Goal: Information Seeking & Learning: Learn about a topic

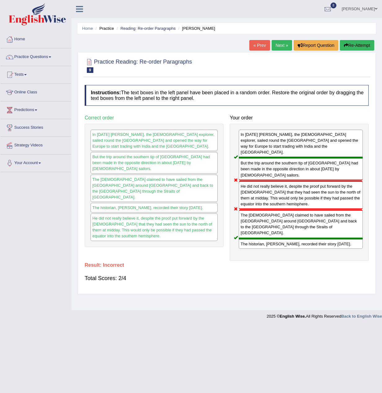
click at [276, 44] on link "Next »" at bounding box center [282, 45] width 20 height 11
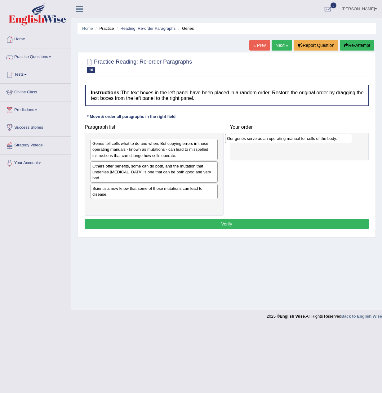
drag, startPoint x: 161, startPoint y: 168, endPoint x: 299, endPoint y: 139, distance: 141.9
click at [299, 139] on div "Our genes serve as an operating manual for cells of the body." at bounding box center [288, 139] width 127 height 10
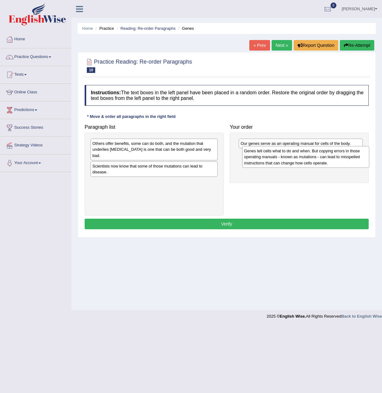
drag, startPoint x: 181, startPoint y: 156, endPoint x: 333, endPoint y: 164, distance: 151.8
click at [333, 164] on div "Genes tell cells what to do and when. But copying errors in those operating man…" at bounding box center [305, 156] width 127 height 21
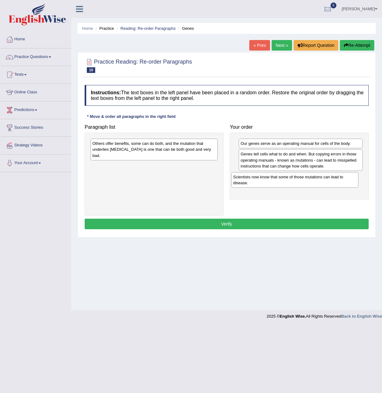
drag, startPoint x: 180, startPoint y: 168, endPoint x: 322, endPoint y: 178, distance: 142.1
click at [322, 178] on div "Scientists now know that some of those mutations can lead to disease." at bounding box center [294, 180] width 127 height 16
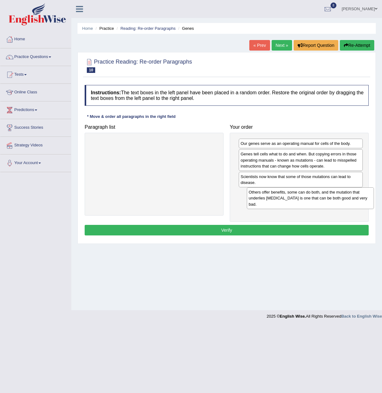
drag, startPoint x: 140, startPoint y: 151, endPoint x: 296, endPoint y: 200, distance: 163.4
click at [296, 200] on div "Others offer benefits, some can do both, and the mutation that underlies sickle…" at bounding box center [310, 197] width 127 height 21
click at [261, 227] on button "Verify" at bounding box center [227, 230] width 284 height 11
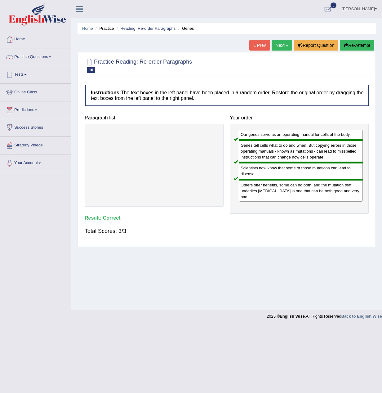
click at [282, 47] on link "Next »" at bounding box center [282, 45] width 20 height 11
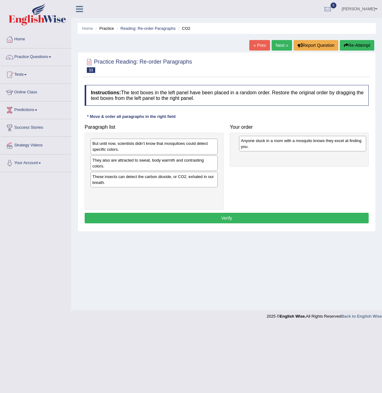
drag, startPoint x: 197, startPoint y: 164, endPoint x: 346, endPoint y: 145, distance: 149.8
click at [346, 145] on div "Anyone stuck in a room with a mosquito knows they excel at finding you." at bounding box center [302, 144] width 127 height 16
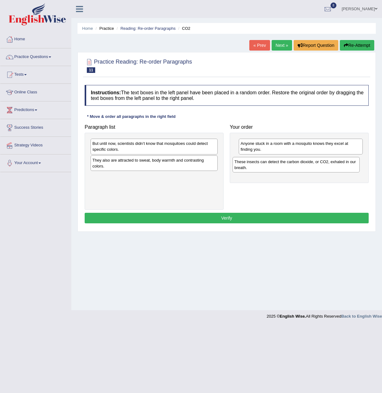
drag, startPoint x: 176, startPoint y: 180, endPoint x: 318, endPoint y: 165, distance: 142.8
click at [318, 165] on div "These insects can detect the carbon dioxide, or CO2, exhaled in our breath." at bounding box center [296, 165] width 127 height 16
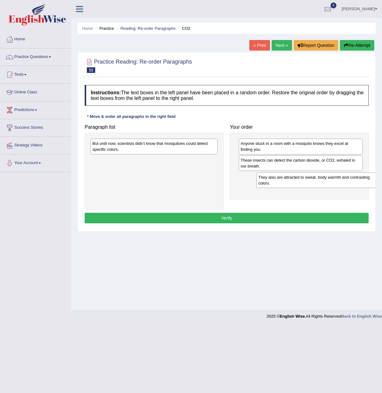
drag, startPoint x: 157, startPoint y: 162, endPoint x: 321, endPoint y: 179, distance: 164.0
click at [321, 179] on div "They also are attracted to sweat, body warmth and contrasting colors." at bounding box center [319, 180] width 127 height 16
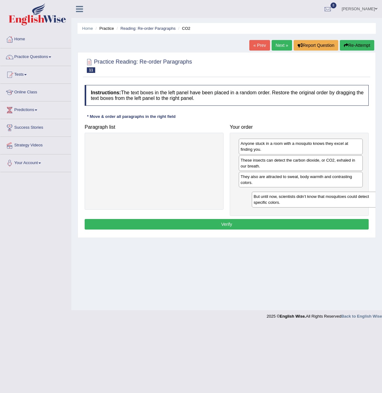
drag, startPoint x: 169, startPoint y: 151, endPoint x: 317, endPoint y: 199, distance: 155.7
click at [323, 203] on div "But until now, scientists didn’t know that mosquitoes could detect specific col…" at bounding box center [315, 200] width 127 height 16
click at [270, 222] on button "Verify" at bounding box center [227, 224] width 284 height 11
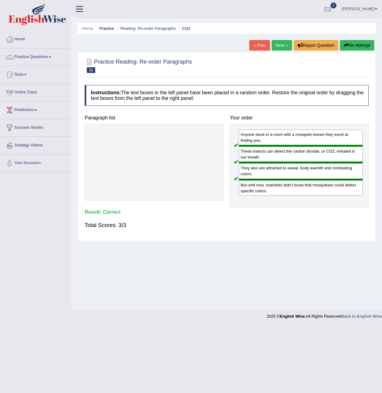
click at [276, 46] on link "Next »" at bounding box center [282, 45] width 20 height 11
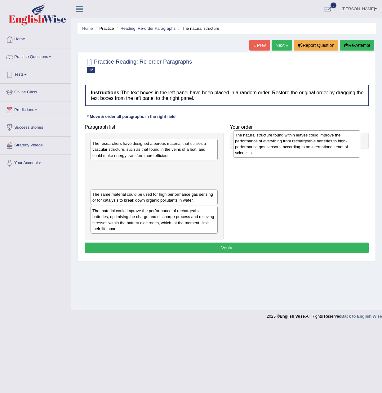
drag, startPoint x: 197, startPoint y: 183, endPoint x: 339, endPoint y: 152, distance: 145.9
click at [339, 152] on div "The natural structure found within leaves could improve the performance of ever…" at bounding box center [296, 143] width 127 height 27
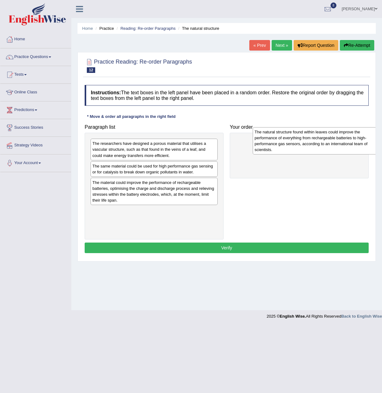
drag, startPoint x: 187, startPoint y: 174, endPoint x: 349, endPoint y: 140, distance: 165.7
click at [349, 140] on div "The natural structure found within leaves could improve the performance of ever…" at bounding box center [316, 140] width 127 height 27
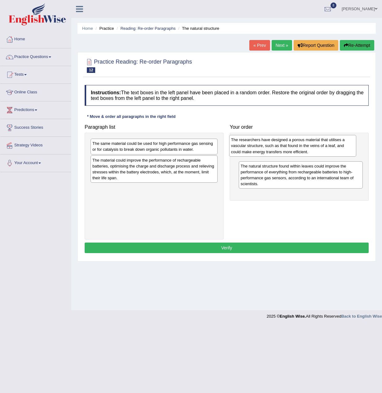
drag, startPoint x: 186, startPoint y: 147, endPoint x: 324, endPoint y: 144, distance: 138.6
click at [324, 144] on div "The researchers have designed a porous material that utilises a vascular struct…" at bounding box center [292, 145] width 127 height 21
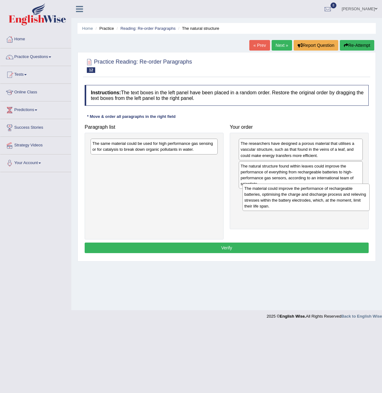
drag, startPoint x: 174, startPoint y: 166, endPoint x: 326, endPoint y: 195, distance: 154.9
click at [326, 195] on div "The material could improve the performance of rechargeable batteries, optimisin…" at bounding box center [305, 197] width 127 height 27
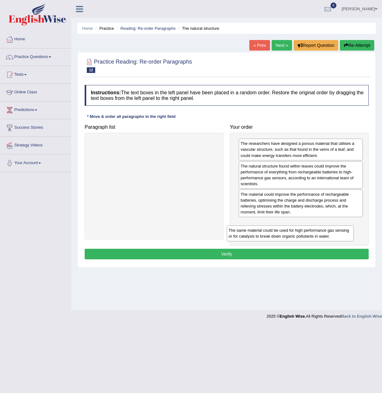
drag, startPoint x: 193, startPoint y: 148, endPoint x: 339, endPoint y: 231, distance: 167.9
click at [340, 232] on div "The same material could be used for high performance gas sensing or for catalys…" at bounding box center [290, 233] width 127 height 16
click at [283, 205] on div "The material could improve the performance of rechargeable batteries, optimisin…" at bounding box center [301, 202] width 124 height 27
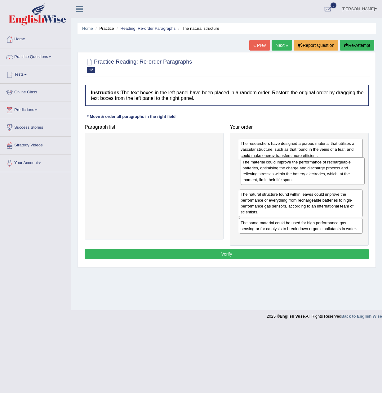
drag, startPoint x: 283, startPoint y: 205, endPoint x: 285, endPoint y: 173, distance: 32.3
click at [285, 173] on div "The material could improve the performance of rechargeable batteries, optimisin…" at bounding box center [303, 170] width 124 height 27
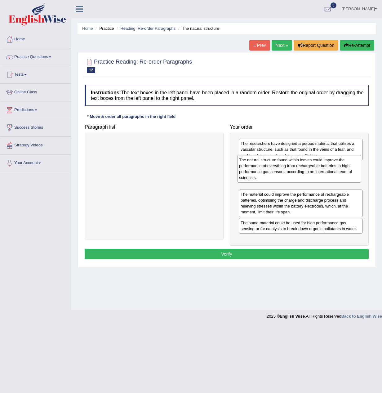
drag, startPoint x: 292, startPoint y: 206, endPoint x: 290, endPoint y: 179, distance: 27.1
click at [290, 179] on div "The natural structure found within leaves could improve the performance of ever…" at bounding box center [299, 168] width 124 height 27
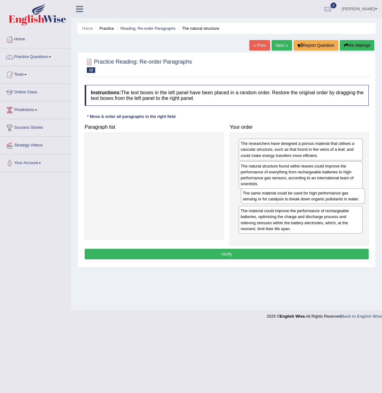
drag, startPoint x: 279, startPoint y: 227, endPoint x: 282, endPoint y: 197, distance: 29.8
click at [282, 197] on div "The same material could be used for high performance gas sensing or for catalys…" at bounding box center [303, 196] width 124 height 16
click at [262, 253] on button "Verify" at bounding box center [227, 254] width 284 height 11
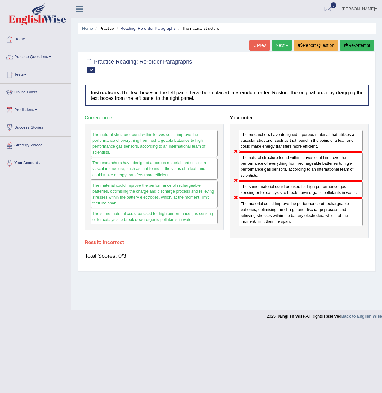
click at [277, 41] on link "Next »" at bounding box center [282, 45] width 20 height 11
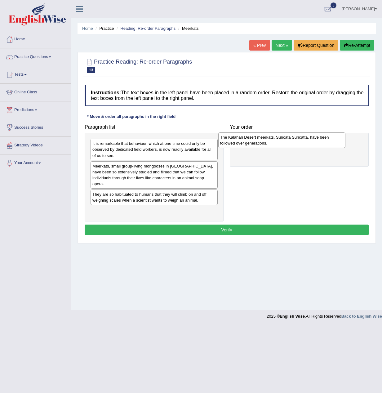
drag, startPoint x: 171, startPoint y: 212, endPoint x: 298, endPoint y: 144, distance: 144.7
click at [298, 144] on div "The Kalahari Desert meerkats, Suricata Suricatta, have been followed over gener…" at bounding box center [281, 140] width 127 height 16
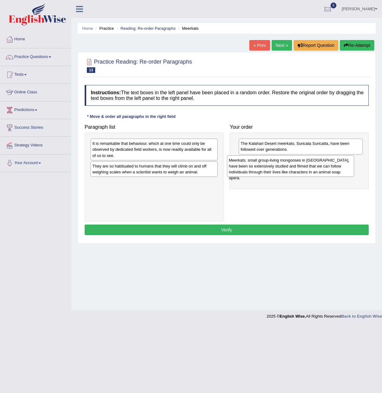
drag, startPoint x: 180, startPoint y: 181, endPoint x: 316, endPoint y: 175, distance: 136.9
click at [316, 175] on div "Meerkats, small group-living mongooses in [GEOGRAPHIC_DATA], have been so exten…" at bounding box center [290, 165] width 127 height 21
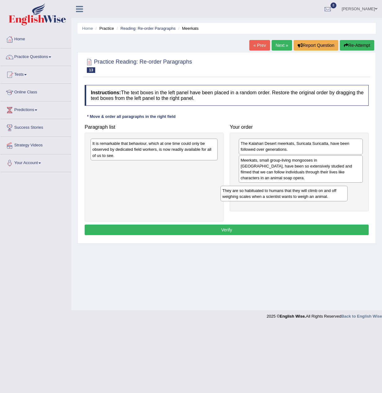
drag, startPoint x: 153, startPoint y: 171, endPoint x: 284, endPoint y: 195, distance: 132.4
click at [284, 195] on div "They are so habituated to humans that they will climb on and off weighing scale…" at bounding box center [283, 194] width 127 height 16
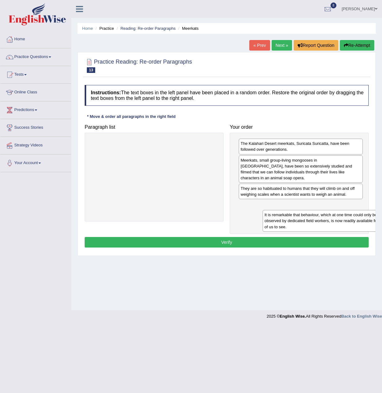
drag, startPoint x: 182, startPoint y: 156, endPoint x: 345, endPoint y: 223, distance: 175.7
click at [353, 224] on div "It is remarkable that behaviour, which at one time could only be observed by de…" at bounding box center [326, 220] width 127 height 21
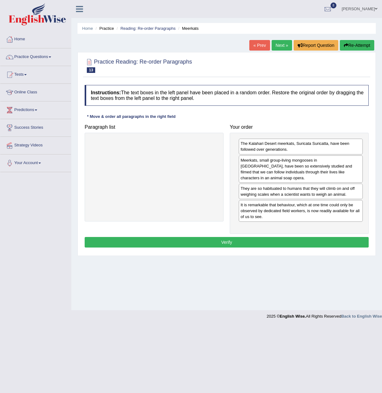
click at [272, 242] on button "Verify" at bounding box center [227, 242] width 284 height 11
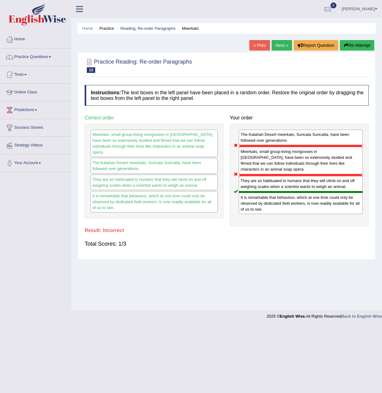
drag, startPoint x: 256, startPoint y: 167, endPoint x: 256, endPoint y: 142, distance: 25.4
click at [257, 142] on div "The Kalahari Desert meerkats, Suricata Suricatta, have been followed over gener…" at bounding box center [299, 175] width 139 height 102
drag, startPoint x: 250, startPoint y: 165, endPoint x: 246, endPoint y: 138, distance: 27.6
click at [249, 158] on div "Meerkats, small group-living mongooses in southern Africa, have been so extensi…" at bounding box center [301, 160] width 124 height 29
click at [246, 137] on div "The Kalahari Desert meerkats, Suricata Suricatta, have been followed over gener…" at bounding box center [301, 138] width 124 height 16
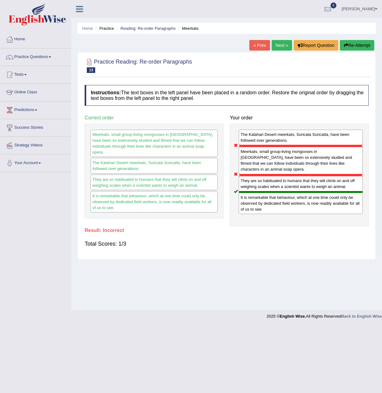
click at [275, 47] on link "Next »" at bounding box center [282, 45] width 20 height 11
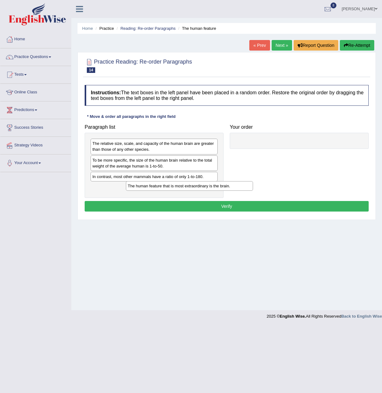
drag, startPoint x: 189, startPoint y: 161, endPoint x: 222, endPoint y: 187, distance: 41.4
click at [222, 187] on div "The human feature that is most extraordinary is the brain." at bounding box center [189, 186] width 127 height 10
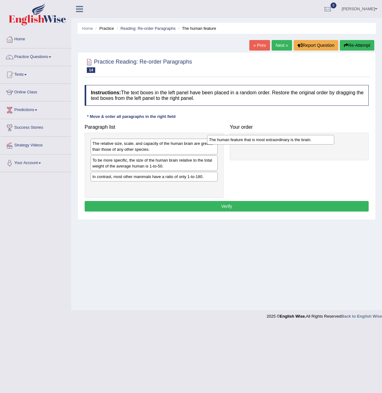
drag, startPoint x: 207, startPoint y: 187, endPoint x: 324, endPoint y: 140, distance: 125.9
click at [324, 140] on div "The human feature that is most extraordinary is the brain." at bounding box center [270, 140] width 127 height 10
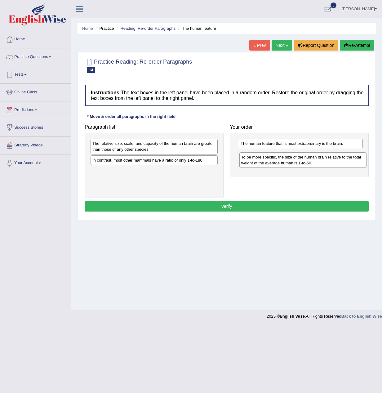
drag, startPoint x: 202, startPoint y: 168, endPoint x: 351, endPoint y: 165, distance: 148.9
click at [351, 165] on div "To be more specific, the size of the human brain relative to the total weight o…" at bounding box center [302, 160] width 127 height 16
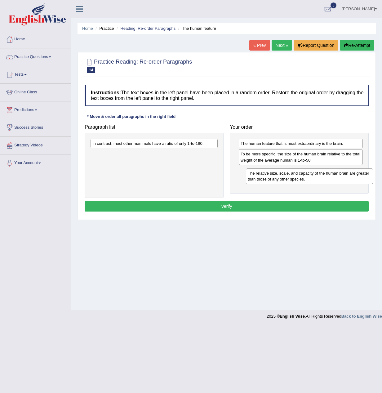
drag, startPoint x: 191, startPoint y: 149, endPoint x: 345, endPoint y: 180, distance: 156.9
click at [345, 180] on div "The relative size, scale, and capacity of the human brain are greater than thos…" at bounding box center [309, 176] width 127 height 16
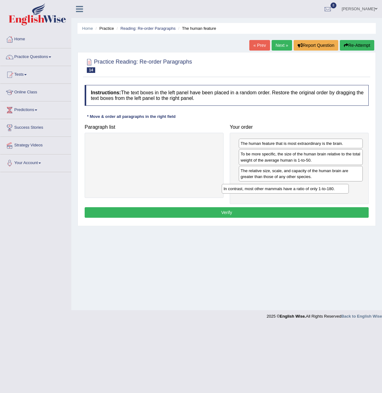
drag, startPoint x: 165, startPoint y: 143, endPoint x: 296, endPoint y: 188, distance: 138.7
click at [296, 188] on div "In contrast, most other mammals have a ratio of only 1-to-180." at bounding box center [285, 189] width 127 height 10
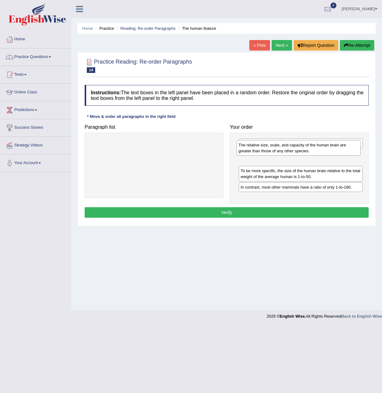
drag, startPoint x: 296, startPoint y: 181, endPoint x: 294, endPoint y: 155, distance: 25.8
click at [294, 155] on div "The relative size, scale, and capacity of the human brain are greater than thos…" at bounding box center [299, 148] width 124 height 16
click at [224, 212] on button "Verify" at bounding box center [227, 212] width 284 height 11
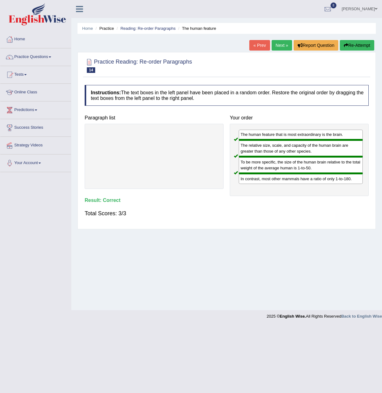
click at [277, 42] on link "Next »" at bounding box center [282, 45] width 20 height 11
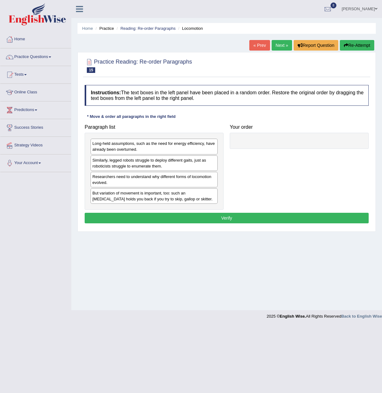
click at [151, 180] on div "Researchers need to understand why different forms of locomotion evolved." at bounding box center [154, 180] width 127 height 16
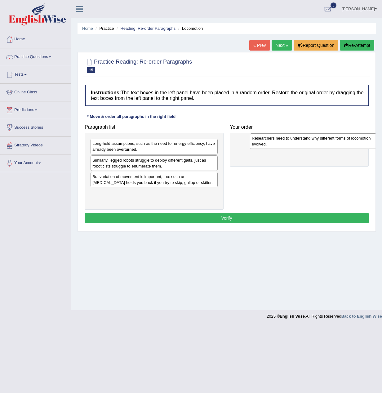
drag, startPoint x: 156, startPoint y: 178, endPoint x: 315, endPoint y: 140, distance: 163.9
click at [315, 140] on div "Researchers need to understand why different forms of locomotion evolved." at bounding box center [313, 141] width 127 height 16
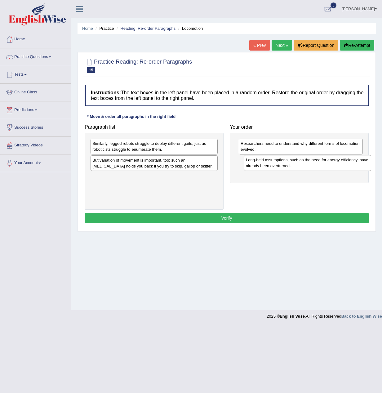
drag, startPoint x: 164, startPoint y: 148, endPoint x: 305, endPoint y: 159, distance: 141.5
click at [305, 159] on div "Long-held assumptions, such as the need for energy efficiency, have already bee…" at bounding box center [307, 163] width 127 height 16
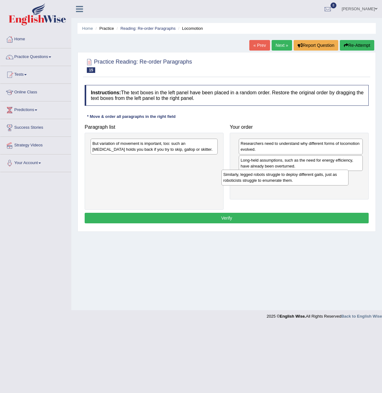
drag, startPoint x: 187, startPoint y: 149, endPoint x: 318, endPoint y: 180, distance: 134.5
click at [318, 180] on div "Similarly, legged robots struggle to deploy different gaits, just as roboticist…" at bounding box center [284, 178] width 127 height 16
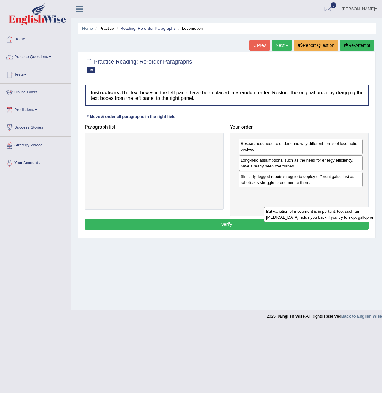
drag, startPoint x: 186, startPoint y: 143, endPoint x: 360, endPoint y: 211, distance: 186.4
click at [360, 211] on div "But variation of movement is important, too: such an ankle brace holds you back…" at bounding box center [327, 214] width 127 height 16
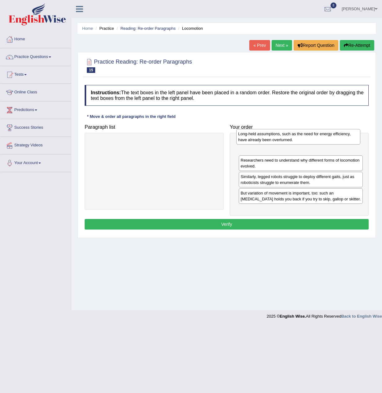
drag, startPoint x: 275, startPoint y: 165, endPoint x: 272, endPoint y: 138, distance: 26.5
click at [272, 138] on div "Long-held assumptions, such as the need for energy efficiency, have already bee…" at bounding box center [298, 137] width 124 height 16
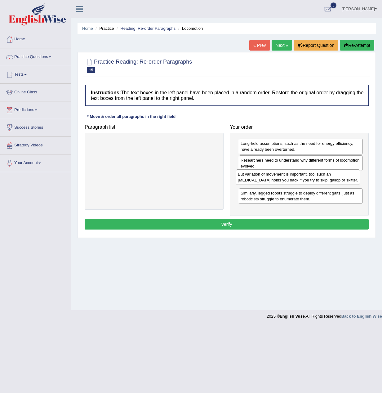
drag, startPoint x: 279, startPoint y: 196, endPoint x: 276, endPoint y: 176, distance: 20.7
click at [276, 176] on div "But variation of movement is important, too: such an ankle brace holds you back…" at bounding box center [298, 177] width 124 height 16
click at [268, 225] on button "Verify" at bounding box center [227, 224] width 284 height 11
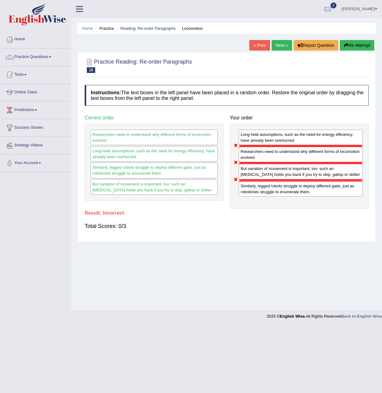
click at [281, 44] on link "Next »" at bounding box center [282, 45] width 20 height 11
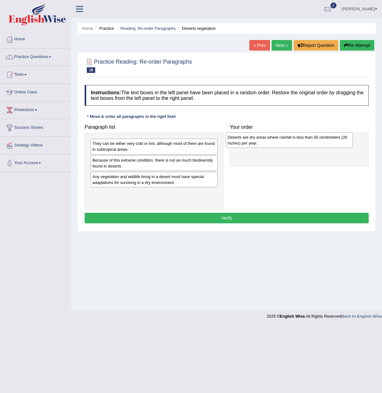
drag, startPoint x: 177, startPoint y: 182, endPoint x: 312, endPoint y: 143, distance: 140.8
click at [312, 143] on div "Deserts are dry areas where rainfall is less than 50 centimeters (20 inches) pe…" at bounding box center [289, 140] width 127 height 16
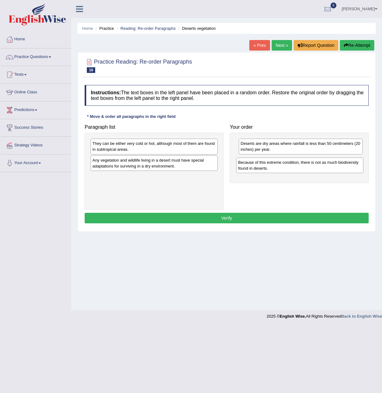
drag, startPoint x: 180, startPoint y: 161, endPoint x: 326, endPoint y: 163, distance: 145.7
click at [326, 163] on div "Because of this extreme condition, there is not as much biodiversity found in d…" at bounding box center [299, 165] width 127 height 16
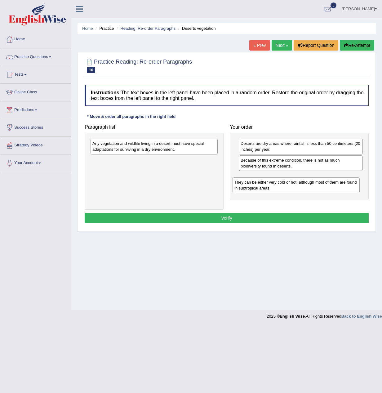
drag, startPoint x: 132, startPoint y: 151, endPoint x: 273, endPoint y: 183, distance: 144.3
click at [274, 189] on div "They can be either very cold or hot, although most of them are found in subtrop…" at bounding box center [296, 185] width 127 height 16
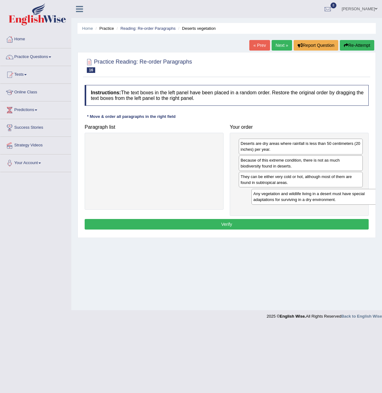
drag, startPoint x: 185, startPoint y: 148, endPoint x: 345, endPoint y: 197, distance: 168.0
click at [345, 197] on div "Any vegetation and wildlife living in a desert must have special adaptations fo…" at bounding box center [314, 197] width 127 height 16
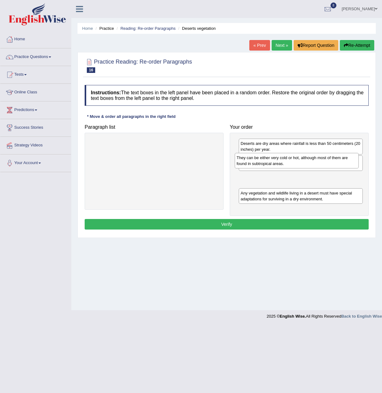
drag, startPoint x: 306, startPoint y: 184, endPoint x: 302, endPoint y: 165, distance: 19.3
click at [302, 165] on div "They can be either very cold or hot, although most of them are found in subtrop…" at bounding box center [297, 161] width 124 height 16
drag, startPoint x: 298, startPoint y: 182, endPoint x: 298, endPoint y: 163, distance: 19.5
click at [298, 163] on div "They can be either very cold or hot, although most of them are found in subtrop…" at bounding box center [300, 160] width 124 height 16
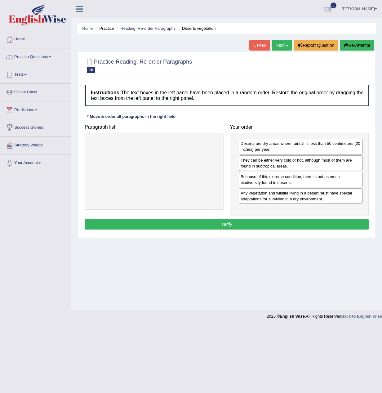
click at [308, 225] on button "Verify" at bounding box center [227, 224] width 284 height 11
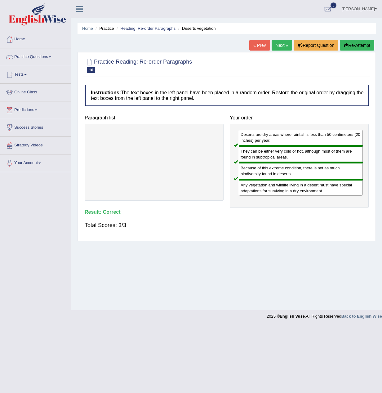
click at [287, 50] on link "Next »" at bounding box center [282, 45] width 20 height 11
